Goal: Information Seeking & Learning: Learn about a topic

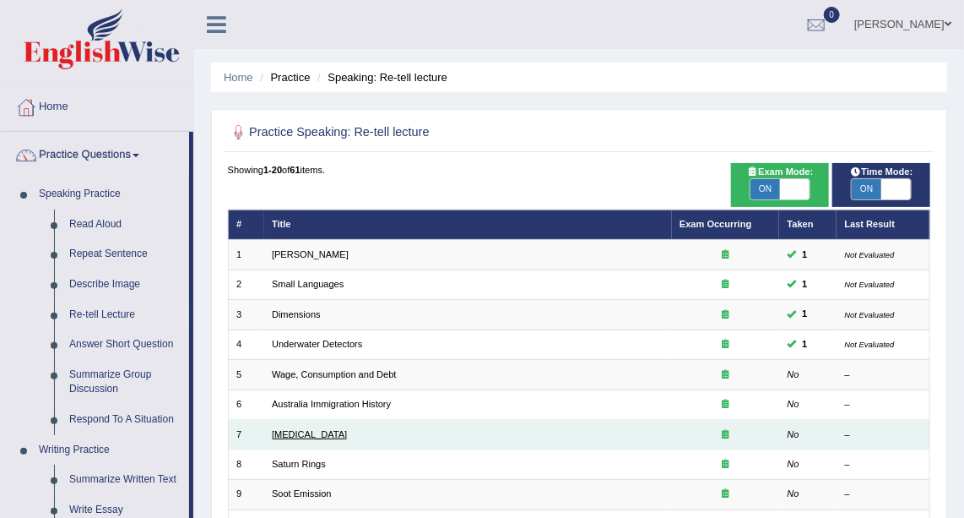
click at [313, 429] on link "Language Disorder" at bounding box center [309, 434] width 75 height 10
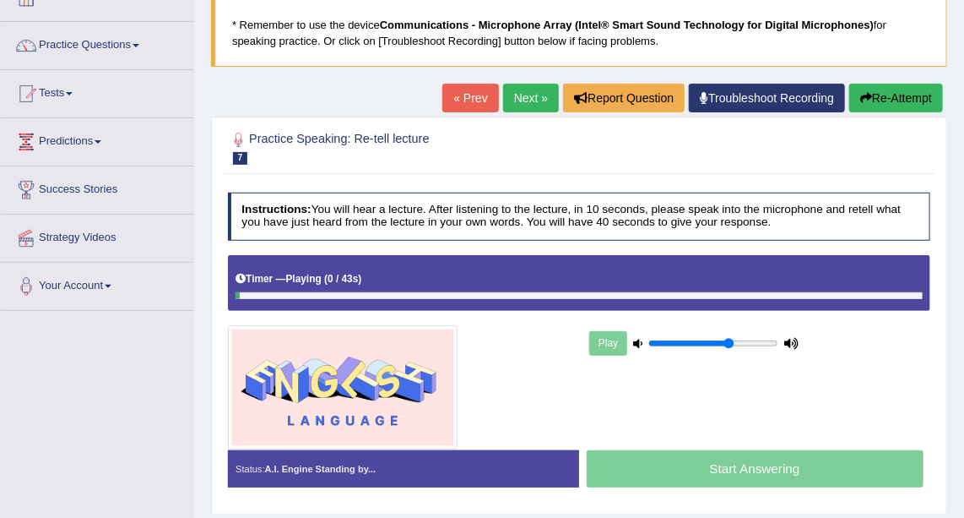
scroll to position [111, 0]
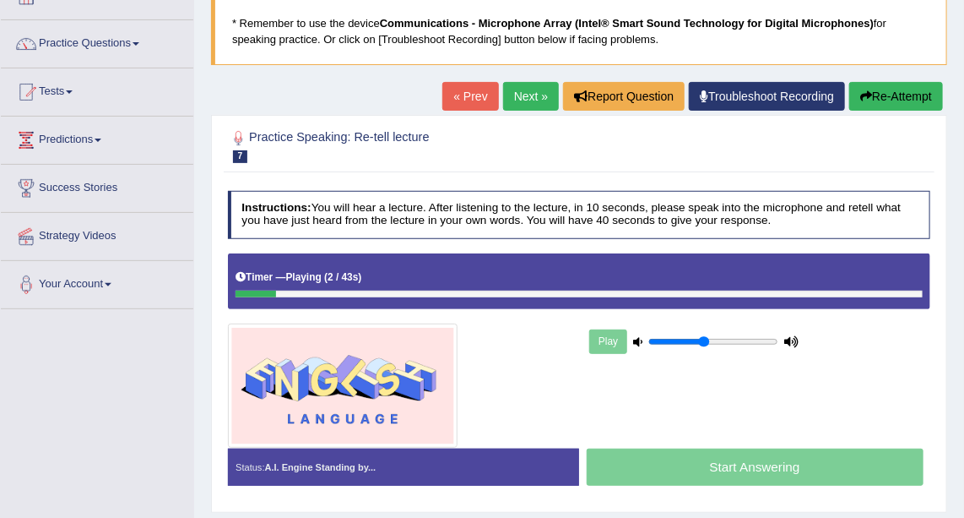
type input "0.45"
click at [702, 336] on input "range" at bounding box center [713, 342] width 130 height 12
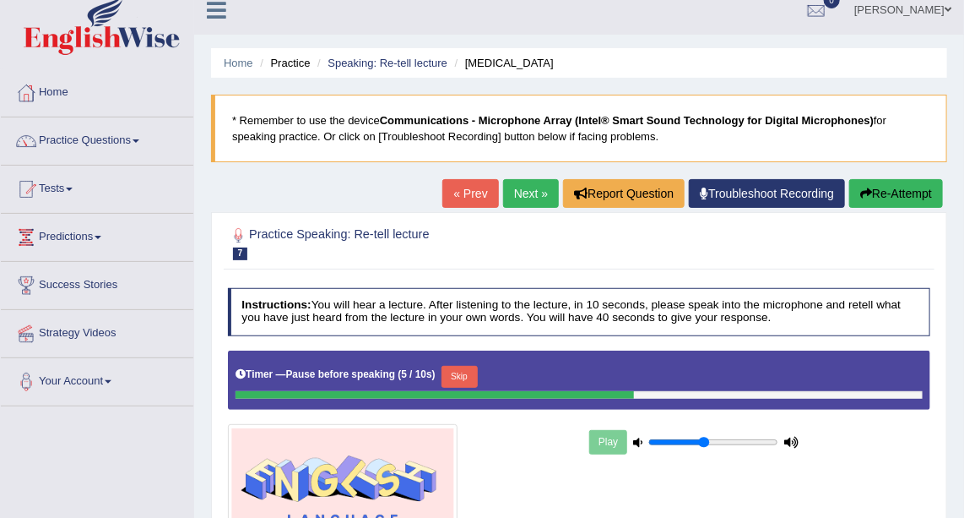
scroll to position [0, 0]
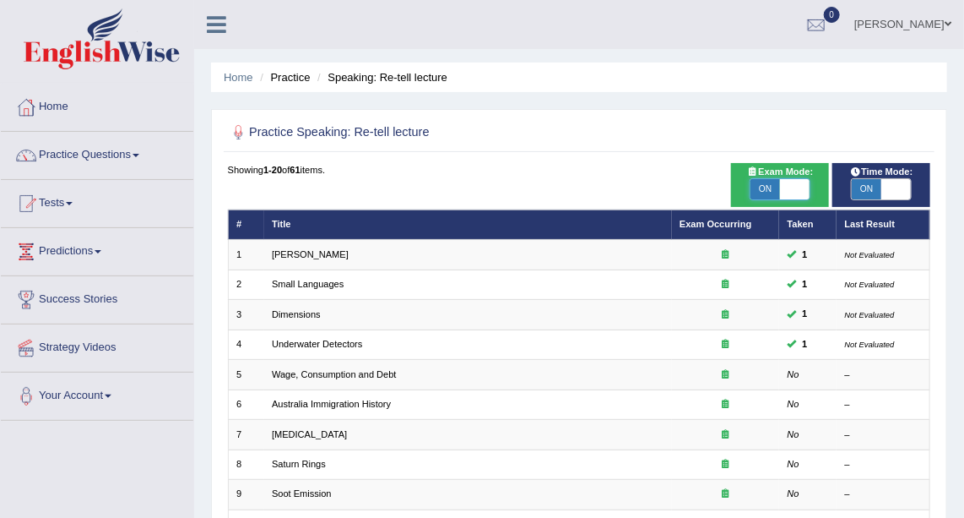
click at [806, 185] on span at bounding box center [795, 189] width 30 height 20
checkbox input "false"
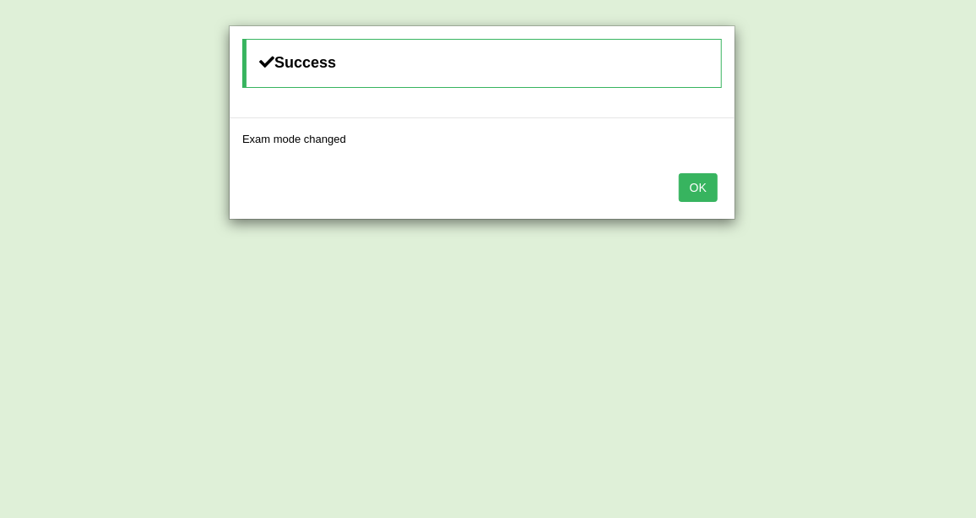
click at [701, 184] on button "OK" at bounding box center [698, 187] width 39 height 29
click at [695, 184] on button "OK" at bounding box center [698, 187] width 39 height 29
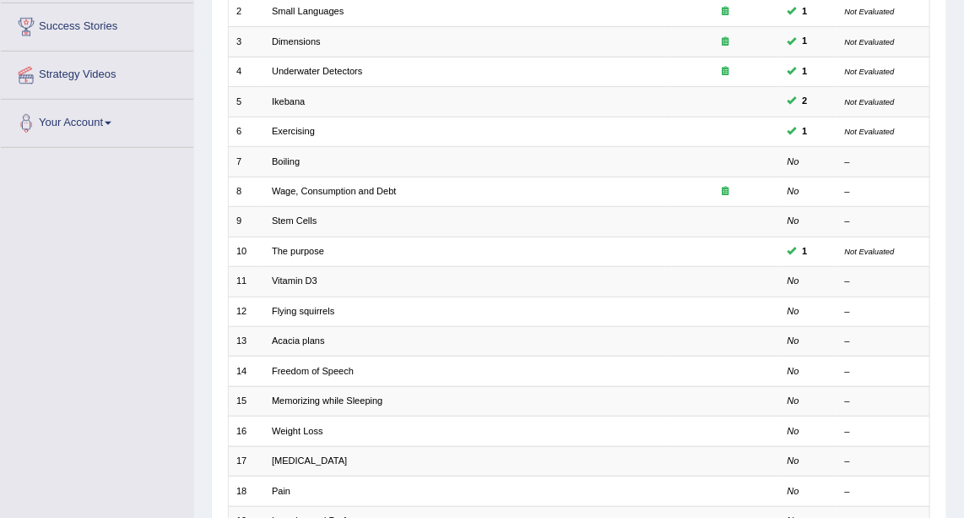
scroll to position [274, 0]
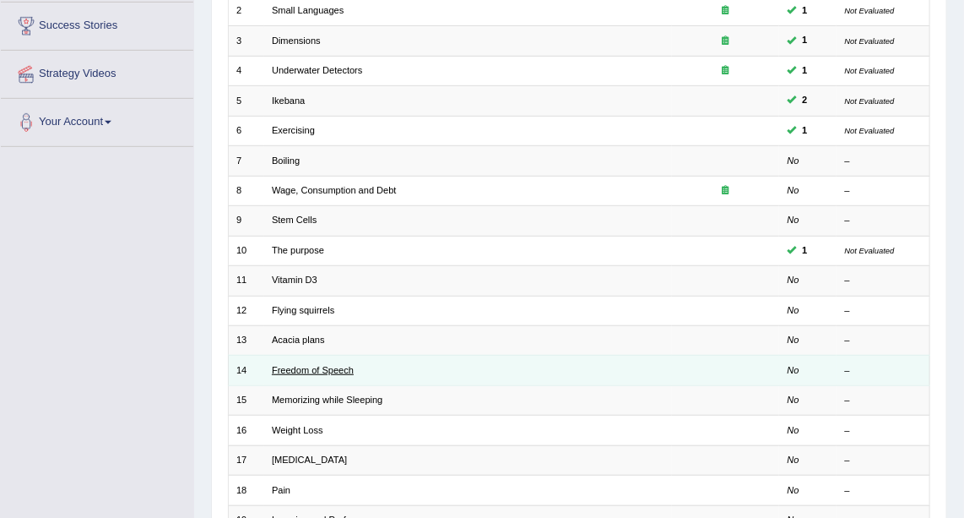
click at [320, 365] on link "Freedom of Speech" at bounding box center [313, 370] width 82 height 10
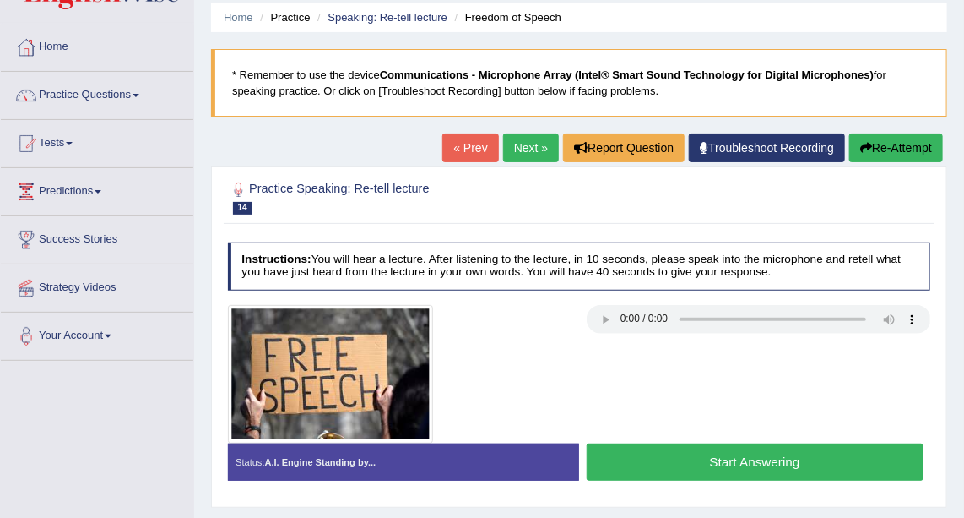
scroll to position [70, 0]
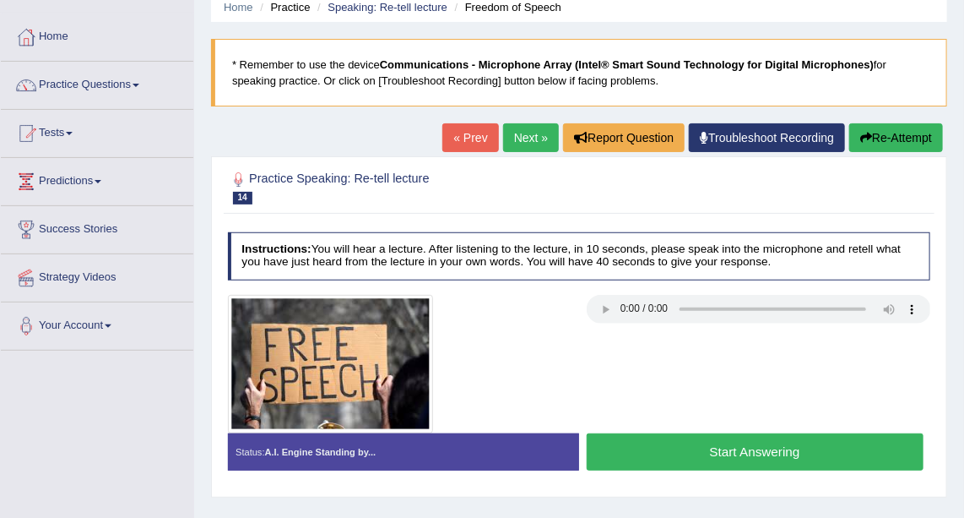
click at [655, 442] on button "Start Answering" at bounding box center [755, 451] width 337 height 36
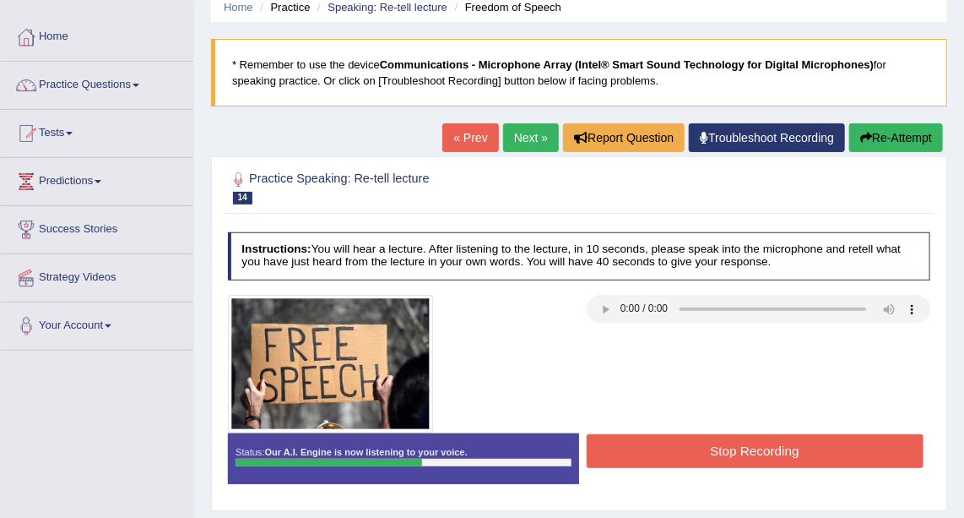
click at [721, 447] on button "Stop Recording" at bounding box center [755, 450] width 337 height 33
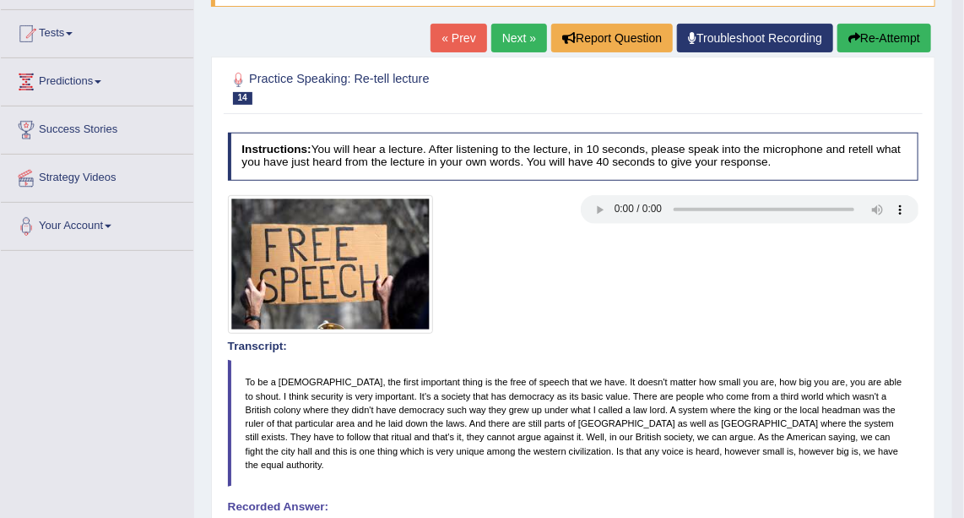
scroll to position [144, 0]
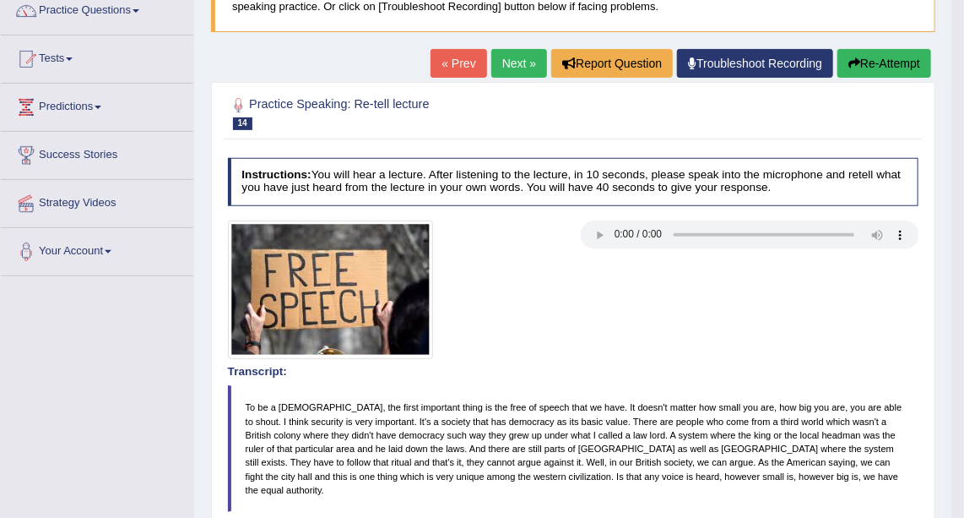
click at [518, 56] on link "Next »" at bounding box center [519, 63] width 56 height 29
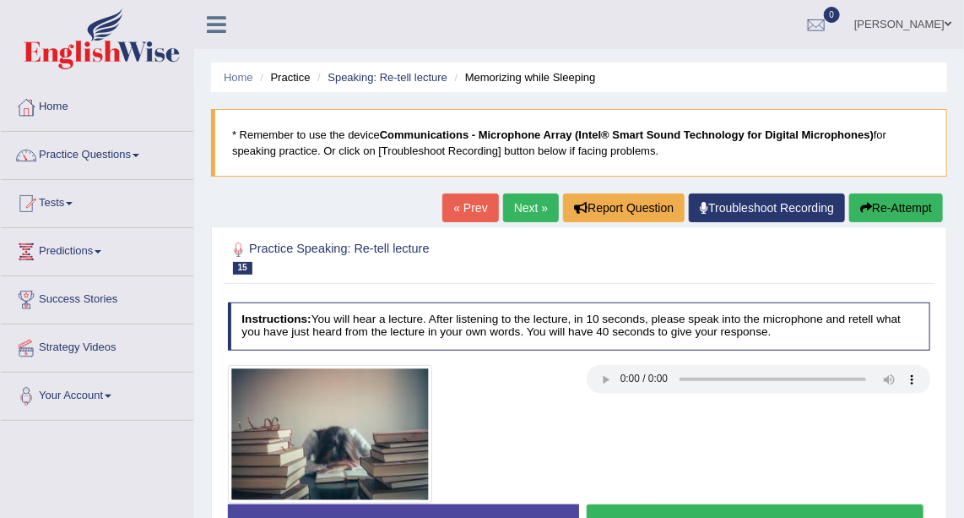
click at [537, 205] on link "Next »" at bounding box center [531, 207] width 56 height 29
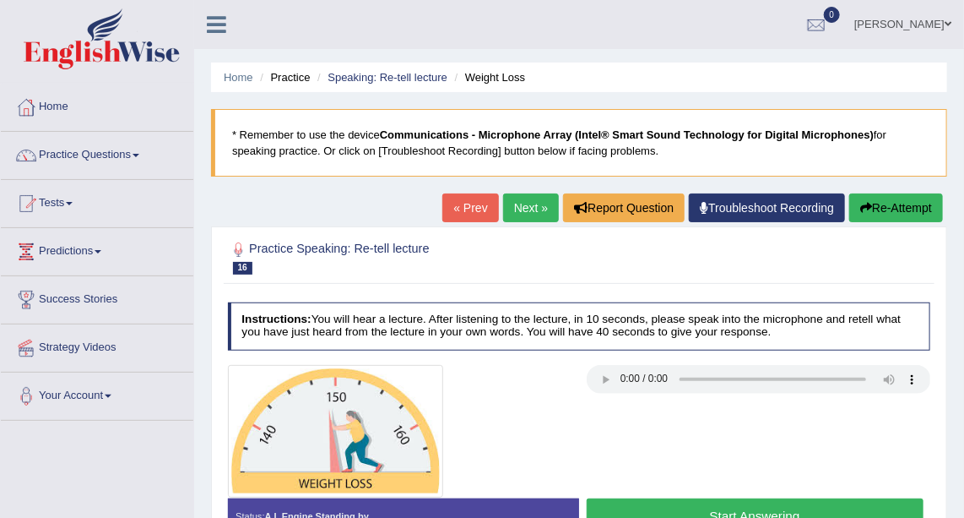
click at [604, 379] on div at bounding box center [579, 431] width 718 height 133
click at [125, 155] on link "Practice Questions" at bounding box center [97, 153] width 193 height 42
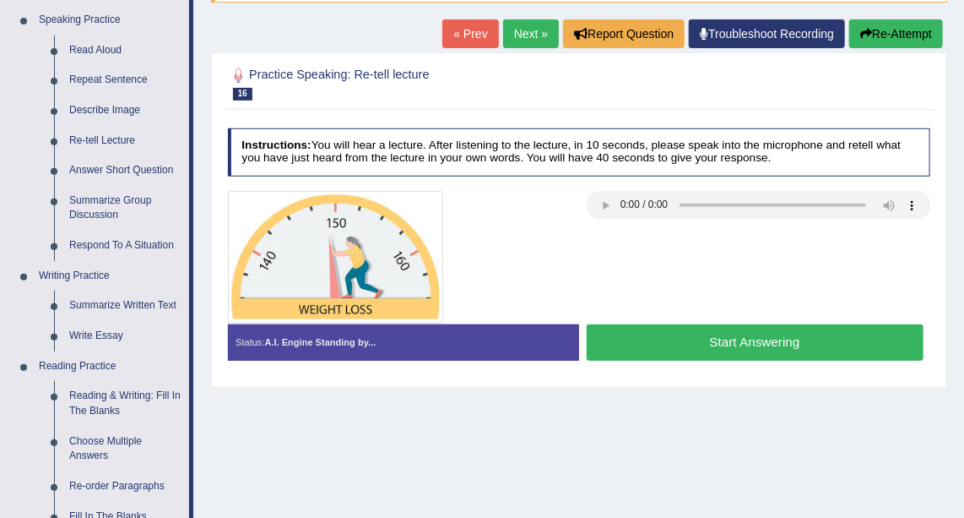
scroll to position [176, 0]
